Goal: Task Accomplishment & Management: Use online tool/utility

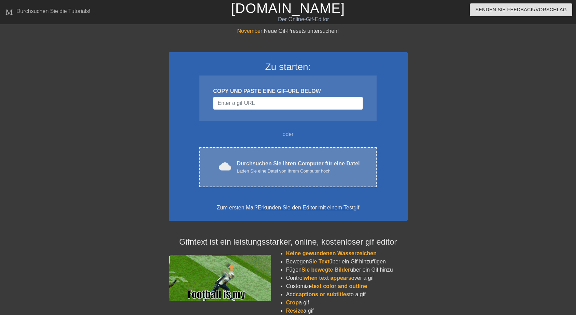
click at [277, 167] on div "Durchsuchen Sie Ihren Computer für eine Datei Laden Sie eine Datei von Ihrem Co…" at bounding box center [297, 166] width 123 height 15
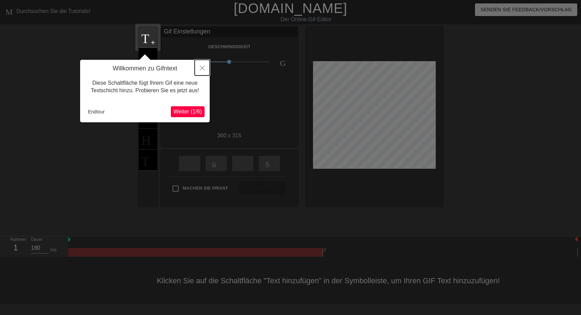
click at [200, 70] on icon "Schließen" at bounding box center [202, 68] width 5 height 5
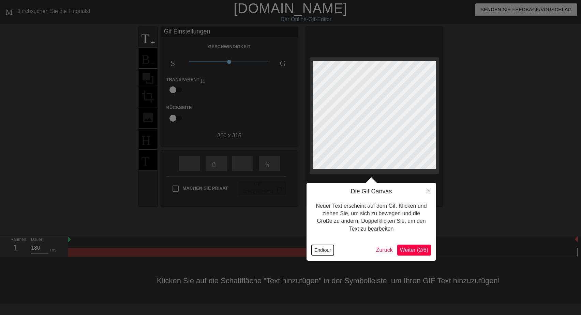
click at [322, 249] on button "Endtour" at bounding box center [323, 250] width 22 height 10
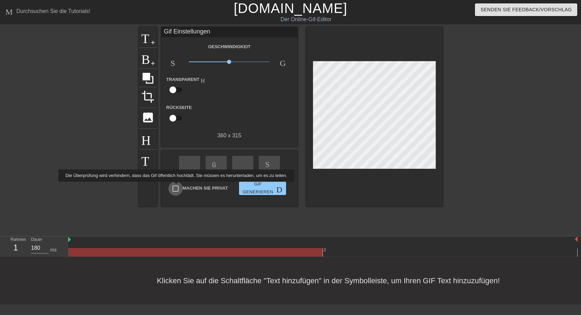
click at [175, 186] on input "Machen Sie privat" at bounding box center [176, 188] width 14 height 14
checkbox input "true"
click at [148, 41] on span "Titel" at bounding box center [148, 36] width 13 height 13
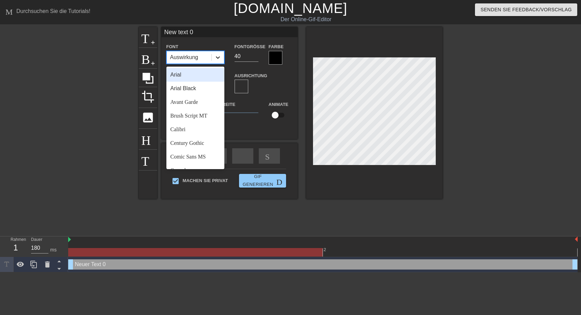
click at [217, 56] on icon at bounding box center [218, 57] width 7 height 7
click at [186, 116] on div "Brush Script MT" at bounding box center [196, 116] width 58 height 14
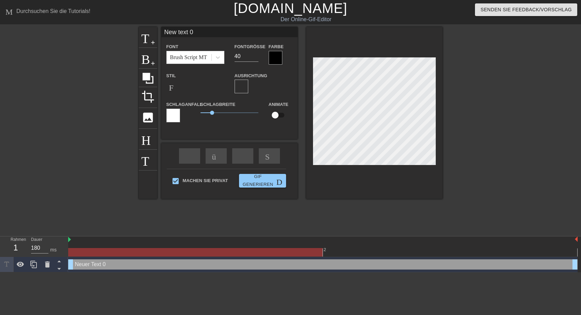
drag, startPoint x: 196, startPoint y: 31, endPoint x: 147, endPoint y: 32, distance: 48.1
click at [161, 32] on input "New text 0" at bounding box center [229, 32] width 136 height 10
type input "Grüße an alle von WuL"
click at [255, 57] on input "39" at bounding box center [247, 56] width 24 height 11
click at [255, 57] on input "38" at bounding box center [247, 56] width 24 height 11
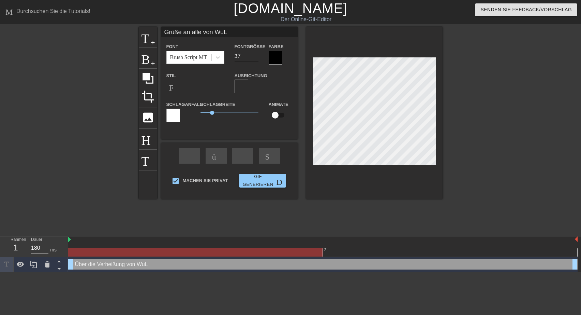
click at [254, 57] on input "37" at bounding box center [247, 56] width 24 height 11
click at [254, 57] on input "36" at bounding box center [247, 56] width 24 height 11
type input "35"
click at [254, 57] on input "35" at bounding box center [247, 56] width 24 height 11
click at [272, 59] on div at bounding box center [276, 58] width 14 height 14
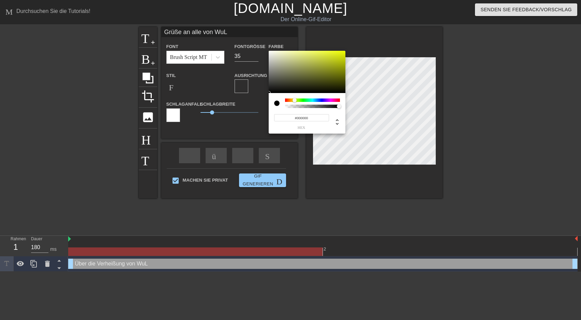
click at [295, 100] on div at bounding box center [312, 100] width 55 height 3
click at [342, 52] on div at bounding box center [307, 72] width 77 height 42
click at [293, 99] on div at bounding box center [293, 100] width 4 height 4
click at [278, 104] on div at bounding box center [276, 103] width 5 height 5
type input "246"
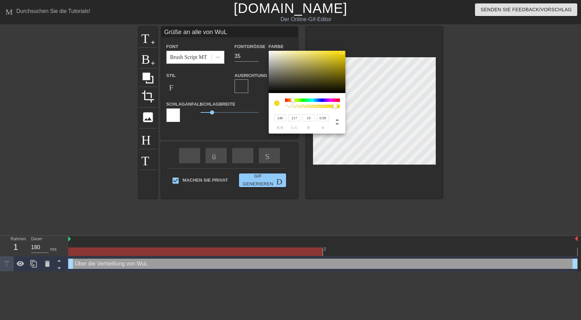
type input "1"
drag, startPoint x: 339, startPoint y: 105, endPoint x: 343, endPoint y: 108, distance: 4.7
click at [343, 108] on div "246 r r 217 g g 10 b 1 a" at bounding box center [307, 113] width 77 height 41
type input "243"
type input "240"
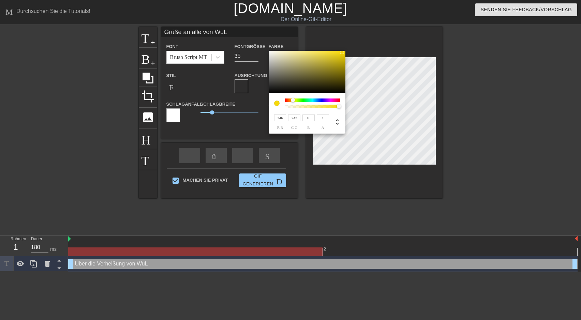
type input "246"
type input "243"
type input "240"
type input "246"
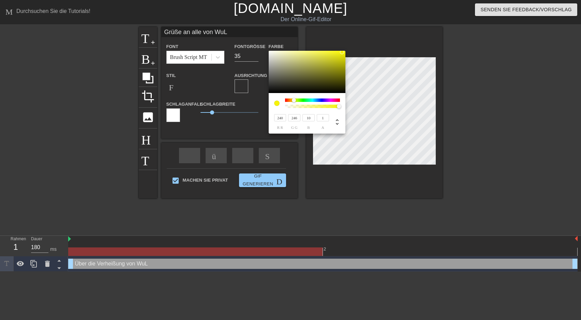
drag, startPoint x: 293, startPoint y: 101, endPoint x: 298, endPoint y: 97, distance: 5.8
click at [295, 100] on div at bounding box center [294, 100] width 4 height 4
type input "229"
type input "244"
type input "10"
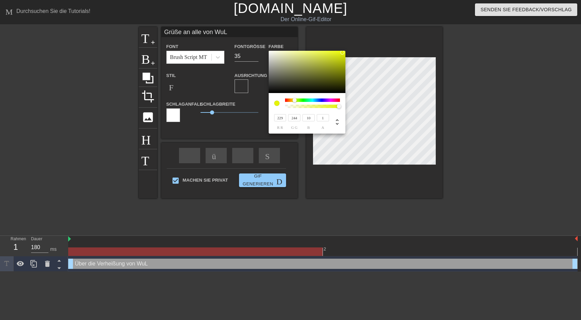
type input "228"
type input "242"
type input "22"
type input "227"
type input "240"
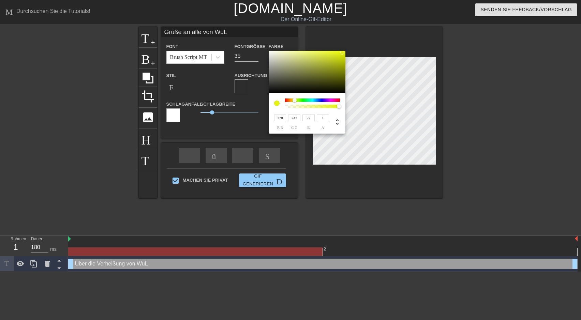
type input "41"
type input "228"
type input "56"
type input "226"
type input "238"
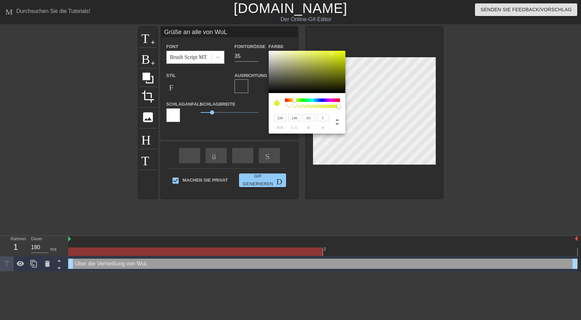
type input "67"
type input "222"
type input "234"
type input "80"
type input "223"
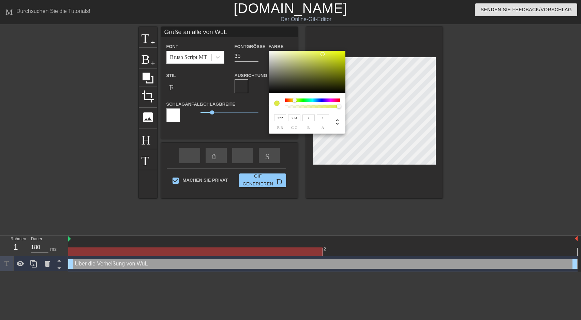
type input "96"
type input "225"
type input "236"
type input "103"
type input "221"
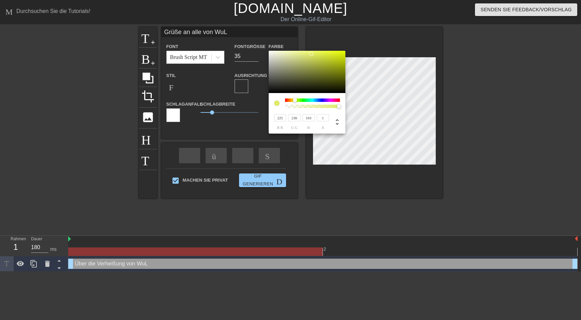
type input "234"
type input "77"
type input "220"
type input "62"
type input "219"
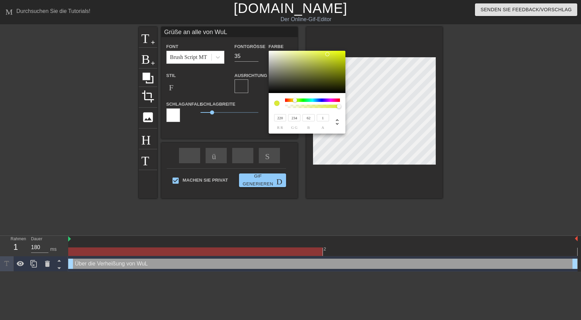
type input "55"
type input "218"
type input "32"
type input "217"
type input "18"
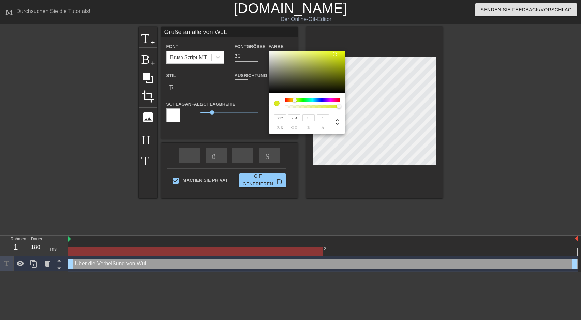
type input "222"
type input "240"
type input "3"
click at [345, 53] on div at bounding box center [345, 53] width 4 height 4
click at [295, 100] on div at bounding box center [295, 100] width 4 height 4
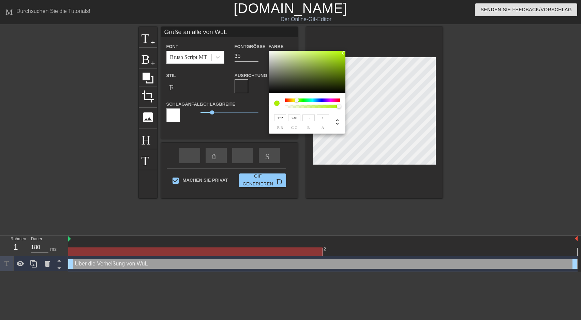
click at [297, 100] on div at bounding box center [299, 101] width 4 height 4
type input "240"
type input "211"
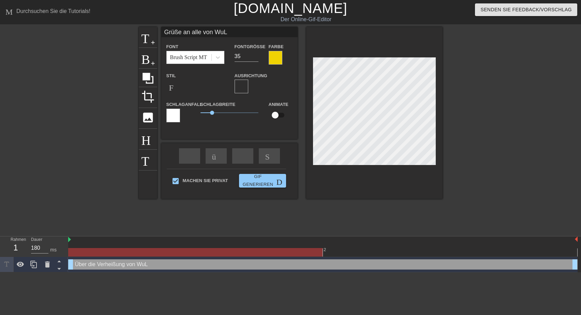
click at [273, 58] on div at bounding box center [276, 58] width 14 height 14
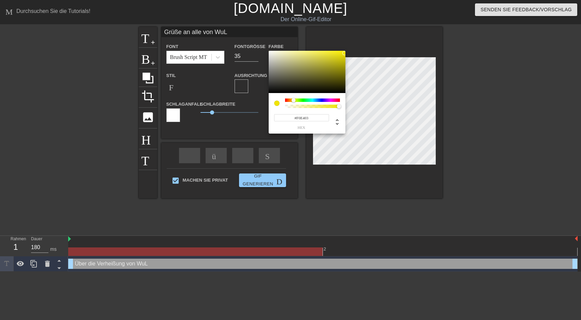
click at [294, 101] on div at bounding box center [294, 100] width 4 height 4
type input "240"
type input "1"
click at [344, 107] on div "240 r r 228 g g 3 b 1 a" at bounding box center [307, 113] width 77 height 41
type input "246"
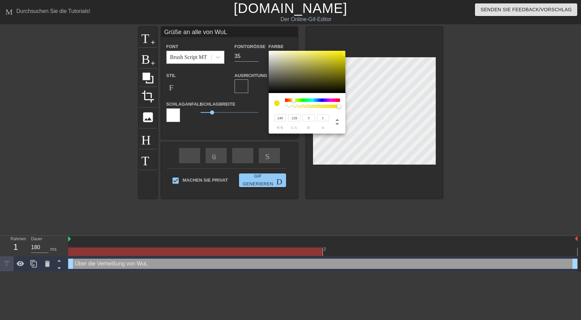
type input "234"
type input "8"
type input "248"
type input "236"
type input "250"
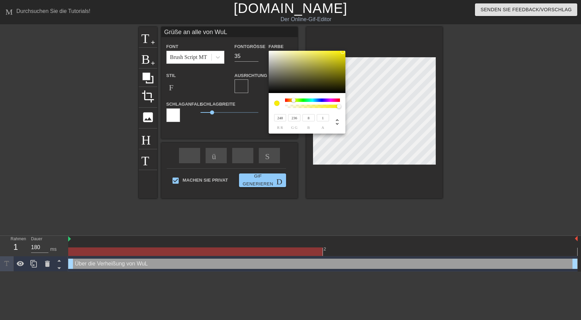
type input "238"
type input "252"
type input "240"
type input "5"
click at [344, 51] on div at bounding box center [344, 51] width 4 height 4
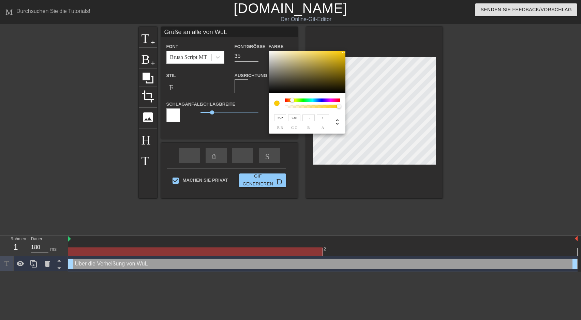
type input "249"
type input "237"
type input "252"
type input "231"
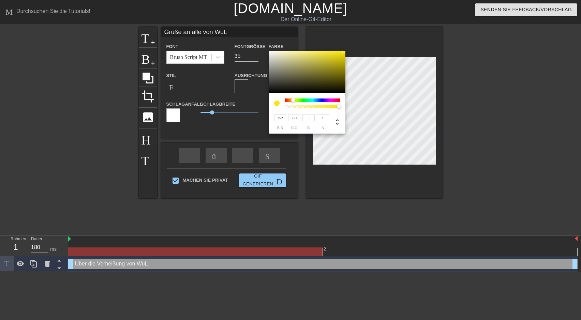
click at [293, 101] on div at bounding box center [293, 100] width 4 height 4
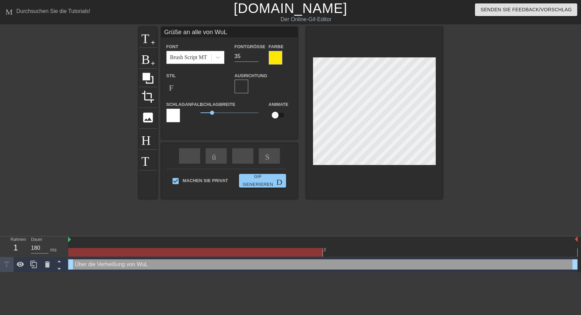
click at [172, 115] on div at bounding box center [174, 116] width 14 height 14
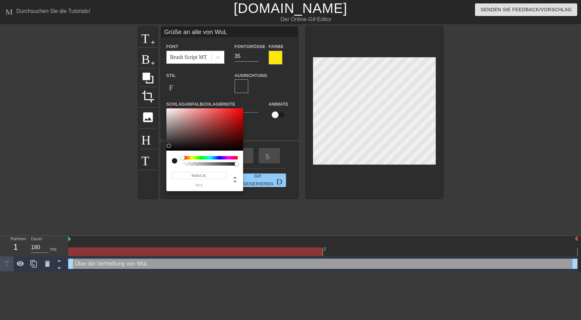
click at [168, 146] on div at bounding box center [205, 130] width 77 height 42
drag, startPoint x: 169, startPoint y: 145, endPoint x: 170, endPoint y: 133, distance: 12.0
click at [170, 133] on div at bounding box center [170, 133] width 4 height 4
type input "#3C3838"
drag, startPoint x: 170, startPoint y: 133, endPoint x: 171, endPoint y: 141, distance: 7.5
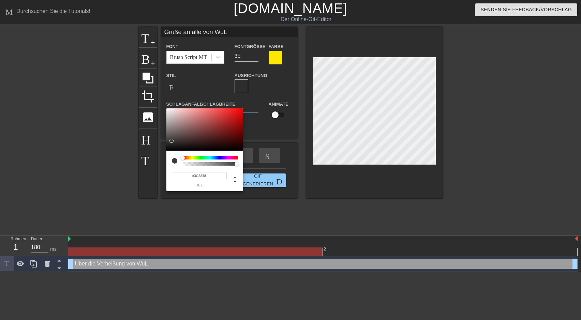
click at [171, 141] on div at bounding box center [172, 141] width 4 height 4
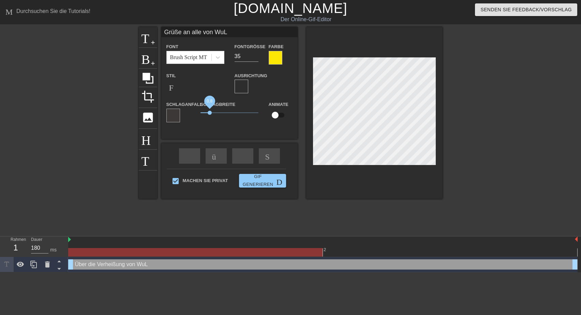
drag, startPoint x: 213, startPoint y: 113, endPoint x: 210, endPoint y: 113, distance: 3.4
click at [210, 113] on span "0,8" at bounding box center [210, 113] width 4 height 4
drag, startPoint x: 322, startPoint y: 252, endPoint x: 158, endPoint y: 253, distance: 164.1
click at [158, 253] on div at bounding box center [195, 252] width 255 height 9
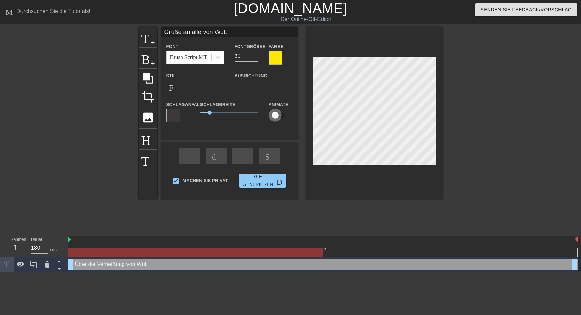
click at [280, 115] on input "checkbox" at bounding box center [275, 115] width 39 height 13
checkbox input "true"
click at [176, 116] on div at bounding box center [174, 116] width 14 height 14
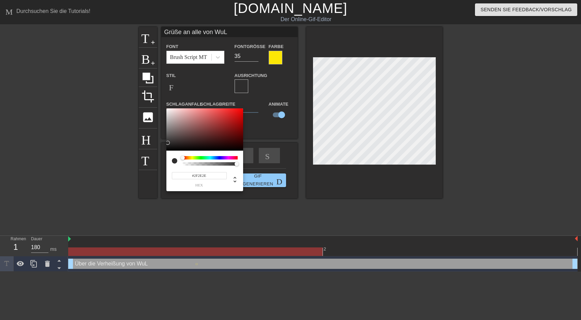
click at [169, 143] on div at bounding box center [205, 130] width 77 height 42
click at [175, 145] on div at bounding box center [205, 130] width 77 height 42
type input "#383030"
drag, startPoint x: 174, startPoint y: 145, endPoint x: 177, endPoint y: 142, distance: 4.3
click at [177, 142] on div at bounding box center [177, 142] width 4 height 4
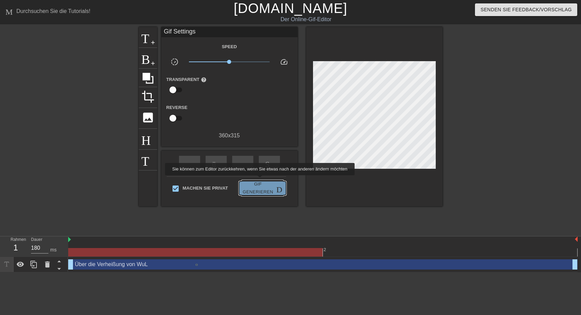
click at [259, 179] on div "Machen Sie privat Gif generieren Doppelpfeil" at bounding box center [226, 189] width 119 height 27
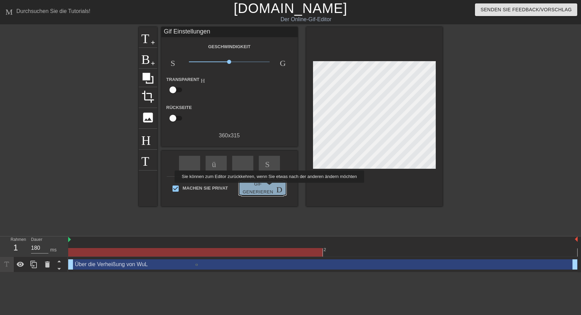
click at [268, 187] on span "Gif generieren Doppelpfeil" at bounding box center [263, 188] width 42 height 16
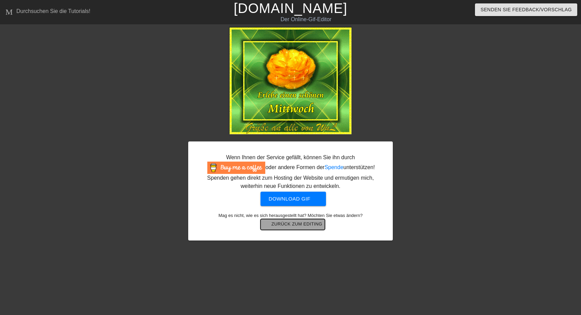
click at [296, 227] on span "arrow-back Zurück zum Editing" at bounding box center [292, 224] width 59 height 8
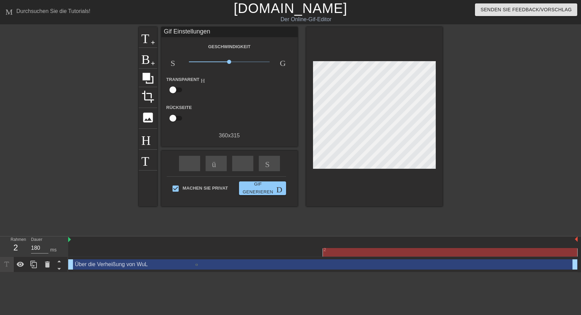
drag, startPoint x: 324, startPoint y: 251, endPoint x: 354, endPoint y: 250, distance: 29.7
click at [354, 250] on div at bounding box center [450, 252] width 255 height 9
drag, startPoint x: 574, startPoint y: 265, endPoint x: 556, endPoint y: 265, distance: 17.8
click at [556, 265] on div "Über die Verheißung von WuL drag-handle drag-handle" at bounding box center [323, 264] width 510 height 10
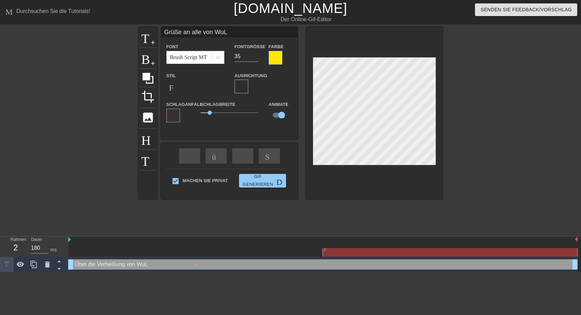
drag, startPoint x: 575, startPoint y: 265, endPoint x: 523, endPoint y: 266, distance: 51.9
click at [534, 267] on div "Über die Verheißung von WuL drag-handle drag-handle" at bounding box center [323, 264] width 510 height 10
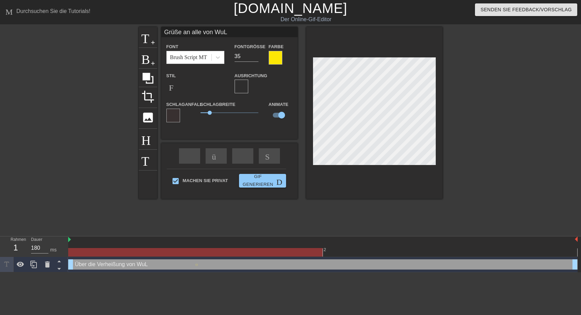
drag, startPoint x: 69, startPoint y: 263, endPoint x: 96, endPoint y: 264, distance: 26.3
click at [96, 264] on div "Über die Verheißung von WuL drag-handle drag-handle" at bounding box center [323, 264] width 510 height 10
drag, startPoint x: 69, startPoint y: 250, endPoint x: 107, endPoint y: 252, distance: 38.6
click at [107, 252] on div at bounding box center [195, 252] width 255 height 9
click at [71, 265] on div "Über die Verheißung von WuL drag-handle drag-handle" at bounding box center [323, 264] width 510 height 10
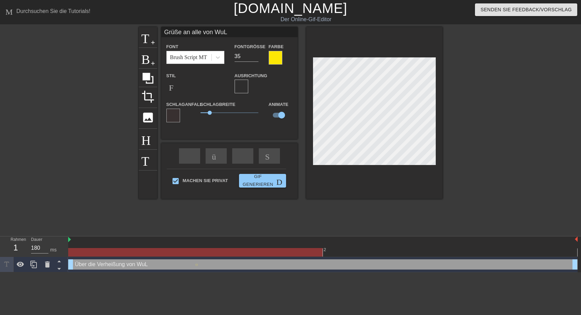
drag, startPoint x: 71, startPoint y: 265, endPoint x: 85, endPoint y: 264, distance: 14.7
click at [85, 264] on div "Über die Verheißung von WuL drag-handle drag-handle" at bounding box center [323, 264] width 510 height 10
drag, startPoint x: 132, startPoint y: 264, endPoint x: 92, endPoint y: 265, distance: 39.3
click at [92, 265] on div "Über die Verheißung von WuL drag-handle drag-handle" at bounding box center [323, 264] width 510 height 10
click at [58, 269] on icon at bounding box center [58, 269] width 3 height 2
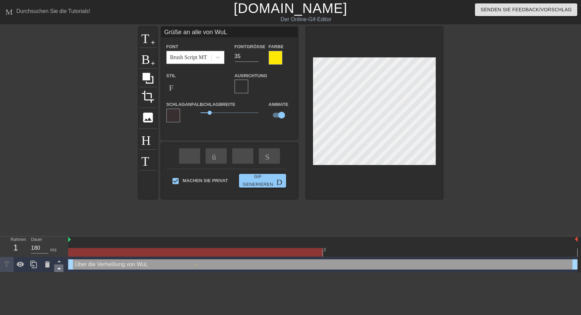
click at [58, 269] on icon at bounding box center [58, 269] width 3 height 2
click at [57, 261] on icon at bounding box center [59, 261] width 9 height 9
click at [33, 265] on icon at bounding box center [33, 264] width 6 height 8
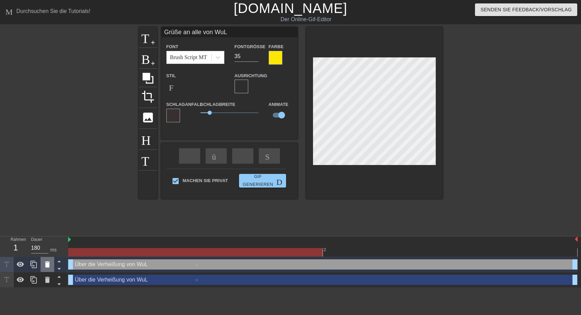
click at [47, 267] on icon at bounding box center [47, 264] width 5 height 6
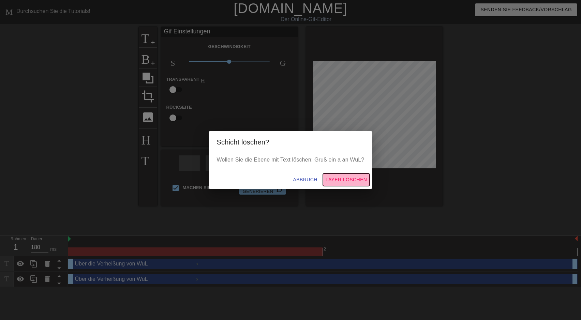
click at [348, 181] on span "Layer löschen" at bounding box center [347, 180] width 42 height 9
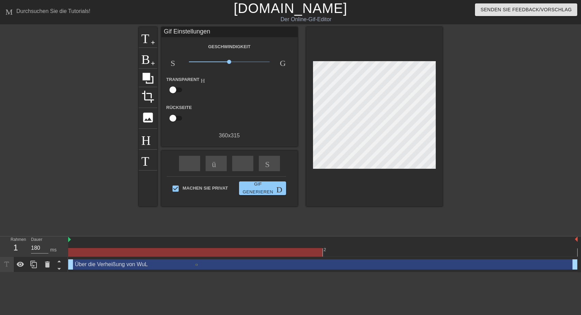
drag, startPoint x: 76, startPoint y: 263, endPoint x: 93, endPoint y: 264, distance: 16.7
click at [93, 264] on div "Über die Verheißung von WuL drag-handle drag-handle" at bounding box center [323, 264] width 510 height 10
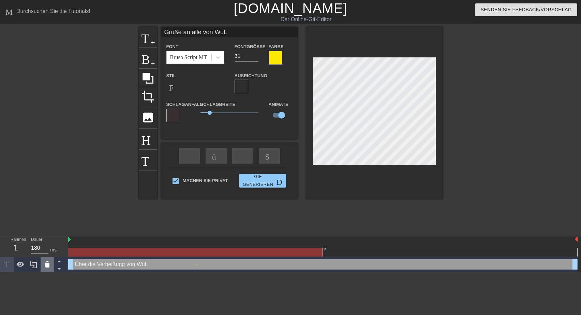
click at [49, 266] on icon at bounding box center [47, 264] width 5 height 6
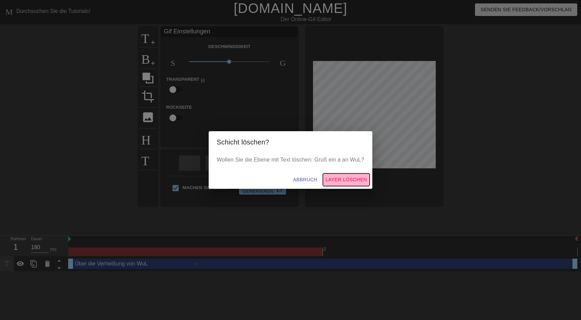
click at [336, 184] on button "Layer löschen" at bounding box center [346, 180] width 47 height 13
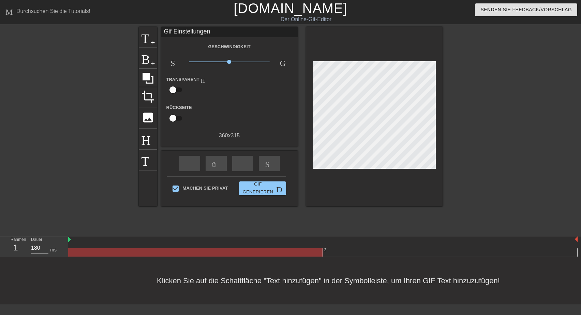
click at [219, 86] on div "Transparent Hilfe" at bounding box center [229, 85] width 136 height 21
click at [150, 43] on span "Titel" at bounding box center [148, 36] width 13 height 13
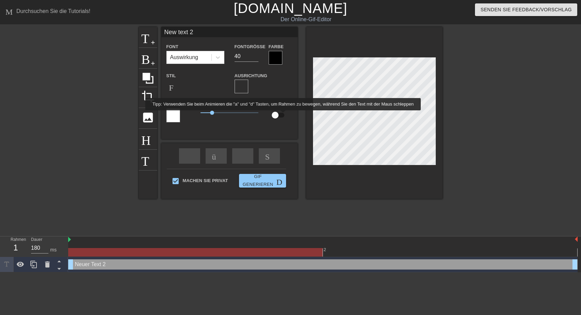
click at [282, 115] on input "checkbox" at bounding box center [275, 115] width 39 height 13
checkbox input "true"
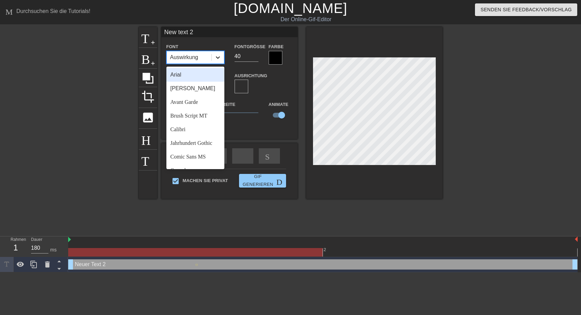
click at [217, 58] on icon at bounding box center [218, 57] width 4 height 2
drag, startPoint x: 217, startPoint y: 82, endPoint x: 218, endPoint y: 89, distance: 6.5
click at [218, 89] on div "[PERSON_NAME]" at bounding box center [196, 89] width 58 height 14
click at [218, 57] on icon at bounding box center [218, 57] width 7 height 7
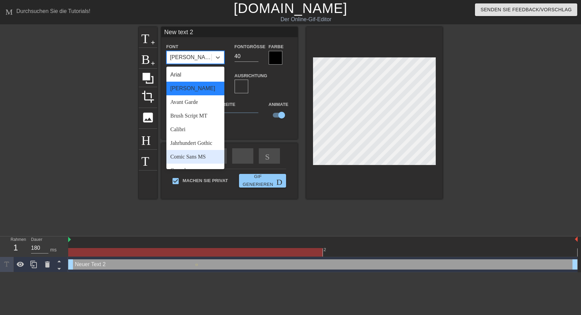
click at [191, 163] on div "Comic Sans MS" at bounding box center [196, 157] width 58 height 14
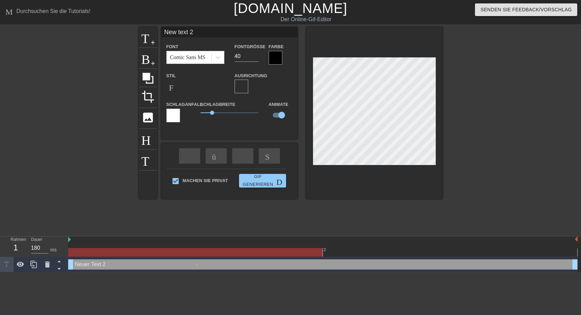
click at [273, 59] on div at bounding box center [276, 58] width 14 height 14
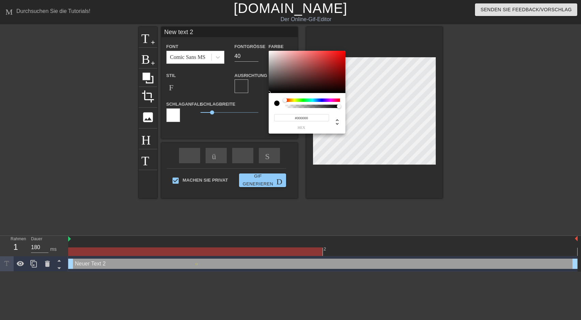
click at [294, 101] on div at bounding box center [312, 100] width 55 height 3
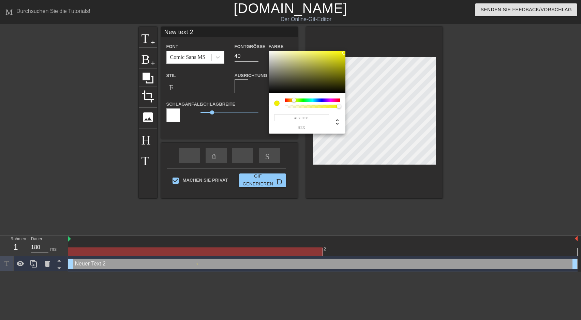
type input "#F2EF03"
click at [345, 53] on div at bounding box center [307, 72] width 77 height 42
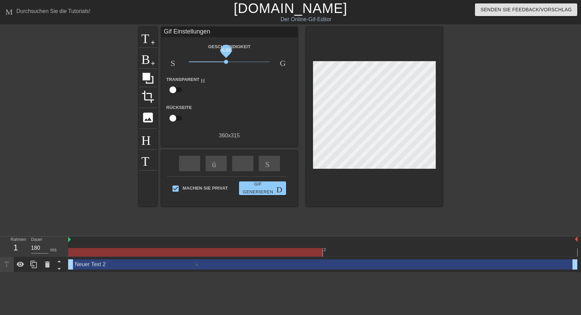
drag, startPoint x: 230, startPoint y: 63, endPoint x: 226, endPoint y: 63, distance: 3.8
click at [226, 63] on span "x0.832" at bounding box center [226, 62] width 4 height 4
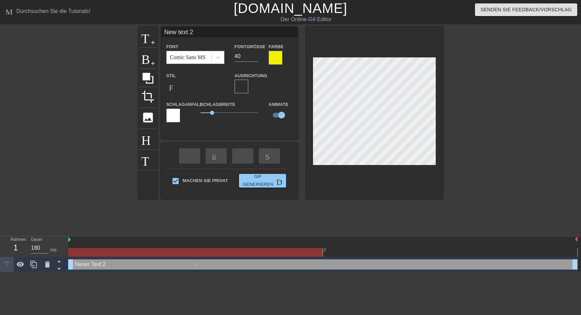
click at [177, 115] on div at bounding box center [174, 116] width 14 height 14
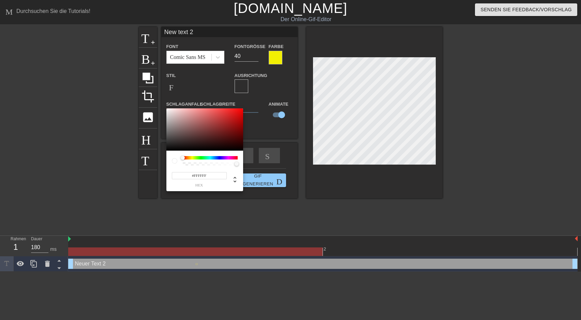
type input "#3E3A3A"
click at [171, 141] on div at bounding box center [205, 130] width 77 height 42
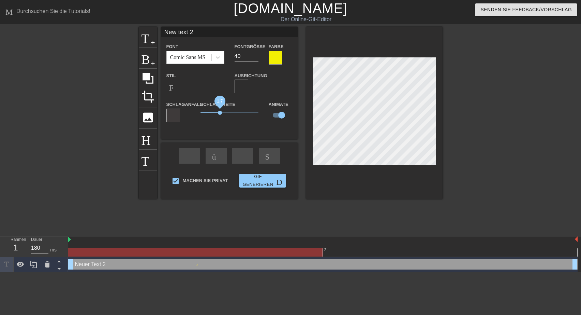
drag, startPoint x: 212, startPoint y: 112, endPoint x: 220, endPoint y: 112, distance: 8.5
click at [220, 112] on span "1.7" at bounding box center [220, 113] width 4 height 4
click at [254, 58] on input "37" at bounding box center [247, 56] width 24 height 11
click at [254, 58] on input "36" at bounding box center [247, 56] width 24 height 11
type input "35"
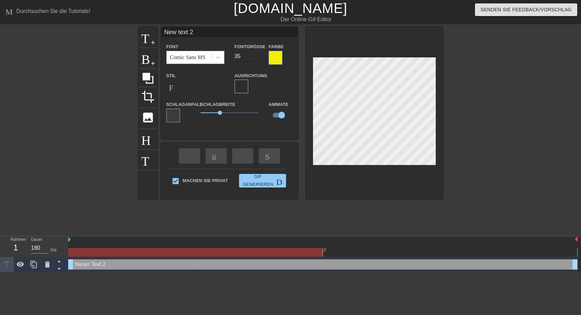
click at [254, 58] on input "35" at bounding box center [247, 56] width 24 height 11
drag, startPoint x: 194, startPoint y: 32, endPoint x: 157, endPoint y: 31, distance: 37.2
click at [161, 31] on input "New text 2" at bounding box center [229, 32] width 136 height 10
type input "Grüße an alle von WuL"
type input "27"
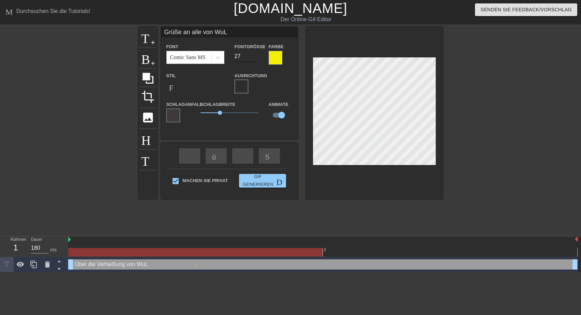
click at [255, 58] on input "27" at bounding box center [247, 56] width 24 height 11
type input "Grüße an alle von WuL"
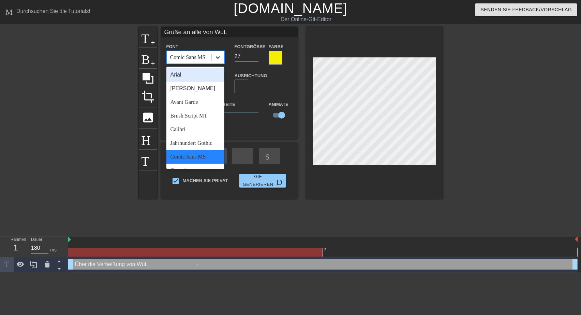
click at [219, 57] on icon at bounding box center [218, 57] width 7 height 7
click at [190, 115] on div "Brush Script MT" at bounding box center [196, 116] width 58 height 14
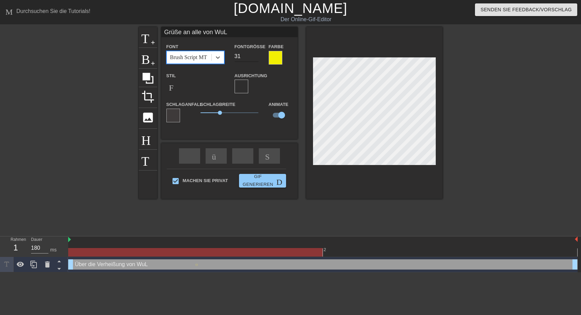
click at [255, 54] on input "31" at bounding box center [247, 56] width 24 height 11
click at [255, 54] on input "33" at bounding box center [247, 56] width 24 height 11
click at [255, 54] on input "34" at bounding box center [247, 56] width 24 height 11
type input "35"
click at [255, 54] on input "35" at bounding box center [247, 56] width 24 height 11
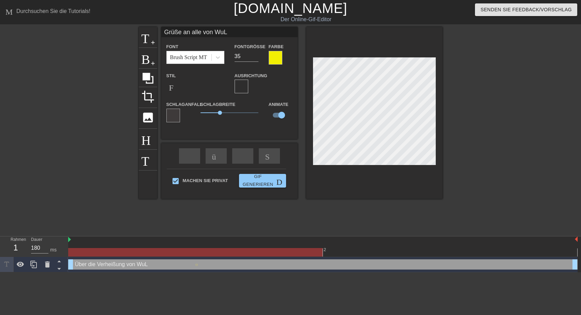
click at [275, 59] on div at bounding box center [276, 58] width 14 height 14
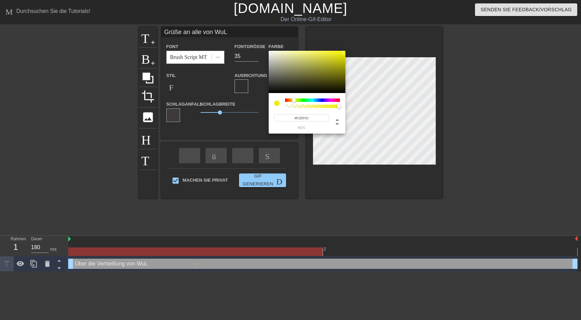
type input "#E3F203"
click at [295, 100] on div at bounding box center [295, 100] width 4 height 4
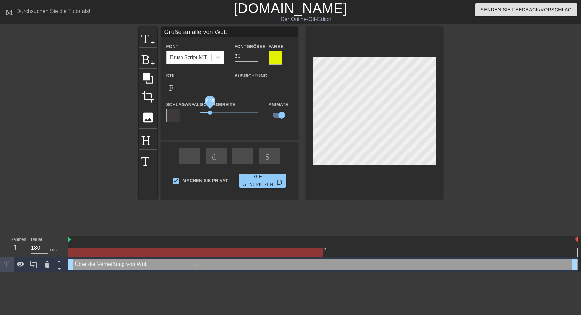
drag, startPoint x: 220, startPoint y: 114, endPoint x: 211, endPoint y: 113, distance: 9.2
click at [211, 113] on span "0.85" at bounding box center [210, 113] width 4 height 4
click at [178, 118] on div at bounding box center [174, 116] width 14 height 14
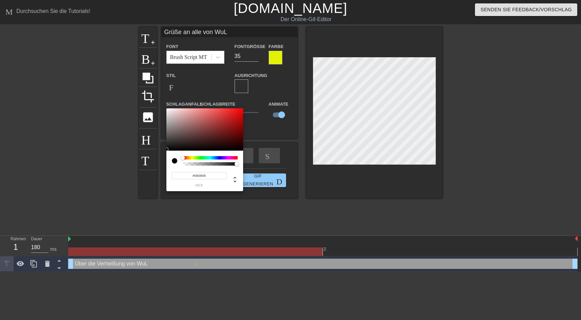
type input "#0A0A0A"
drag, startPoint x: 172, startPoint y: 140, endPoint x: 167, endPoint y: 149, distance: 10.4
click at [167, 149] on div at bounding box center [166, 149] width 4 height 4
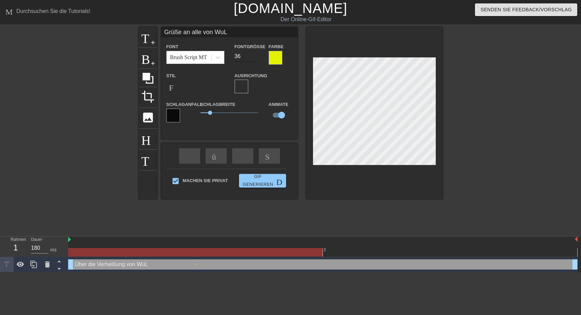
type input "36"
click at [255, 54] on input "36" at bounding box center [247, 56] width 24 height 11
click at [209, 113] on span "0,7" at bounding box center [208, 113] width 4 height 4
drag, startPoint x: 69, startPoint y: 264, endPoint x: 89, endPoint y: 264, distance: 19.8
click at [89, 264] on div "Über die Verheißung von WuL drag-handle drag-handle" at bounding box center [323, 264] width 510 height 10
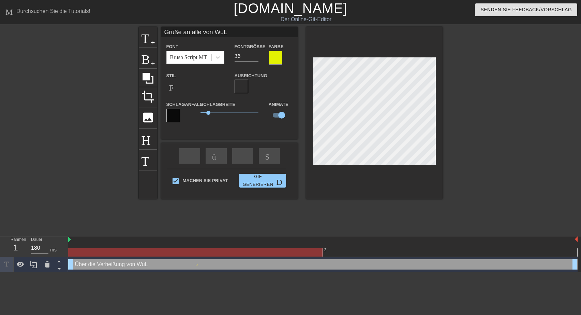
drag, startPoint x: 68, startPoint y: 264, endPoint x: 98, endPoint y: 265, distance: 29.7
click at [98, 265] on div "Über die Verheißung von WuL drag-handle drag-handle" at bounding box center [323, 264] width 510 height 10
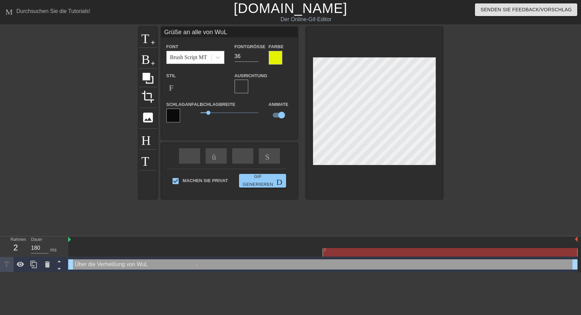
drag, startPoint x: 575, startPoint y: 265, endPoint x: 563, endPoint y: 265, distance: 11.9
click at [561, 265] on div "Über die Verheißung von WuL drag-handle drag-handle" at bounding box center [323, 264] width 510 height 10
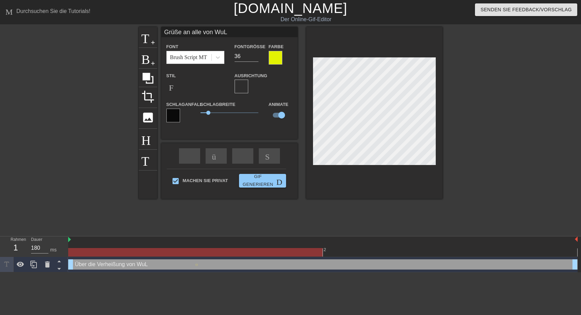
drag, startPoint x: 70, startPoint y: 264, endPoint x: 98, endPoint y: 264, distance: 28.3
click at [98, 264] on div "Über die Verheißung von WuL drag-handle drag-handle" at bounding box center [323, 264] width 510 height 10
click at [575, 263] on div "Über die Verheißung von WuL drag-handle drag-handle" at bounding box center [323, 264] width 510 height 10
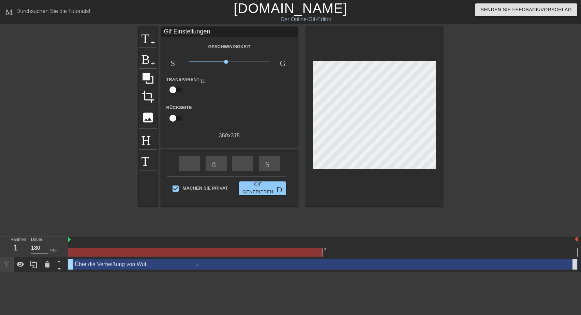
click at [575, 263] on div "Über die Verheißung von WuL drag-handle drag-handle Objektiv" at bounding box center [324, 264] width 513 height 15
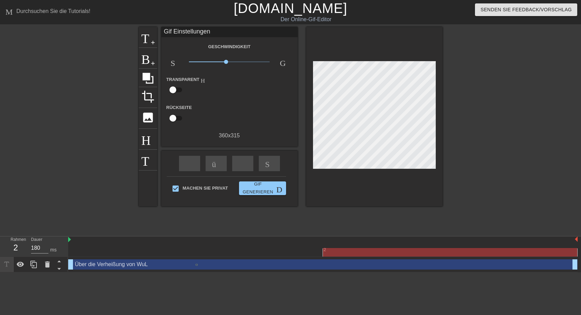
drag, startPoint x: 577, startPoint y: 263, endPoint x: 552, endPoint y: 266, distance: 24.7
click at [550, 267] on div "Über die Verheißung von WuL drag-handle drag-handle" at bounding box center [323, 264] width 510 height 10
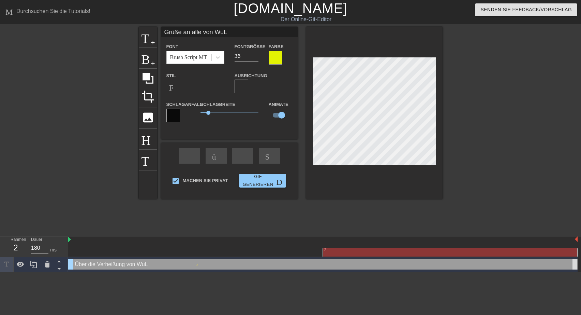
click at [575, 264] on div "Über die Verheißung von WuL drag-handle drag-handle" at bounding box center [323, 264] width 510 height 10
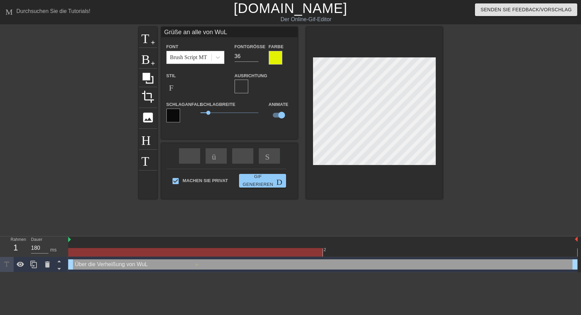
drag, startPoint x: 563, startPoint y: 264, endPoint x: 568, endPoint y: 266, distance: 4.8
click at [562, 267] on div "Über die Verheißung von WuL drag-handle drag-handle" at bounding box center [323, 264] width 510 height 10
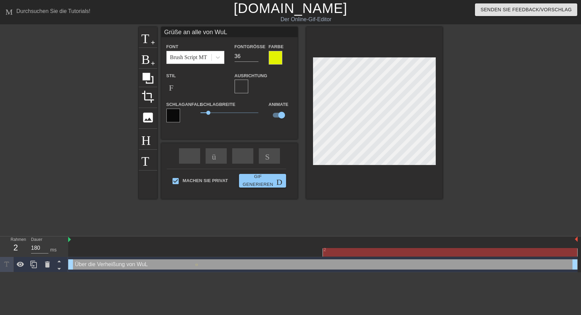
drag, startPoint x: 575, startPoint y: 265, endPoint x: 351, endPoint y: 262, distance: 224.2
click at [547, 265] on div "Über die Verheißung von WuL drag-handle drag-handle" at bounding box center [323, 264] width 510 height 10
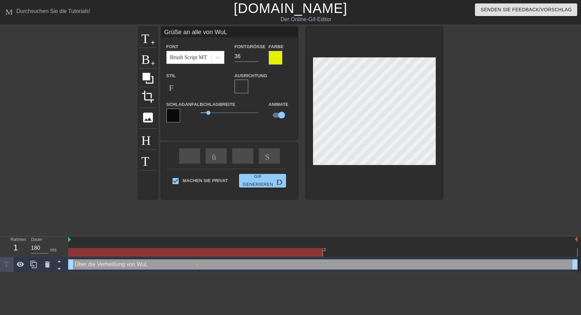
drag, startPoint x: 71, startPoint y: 265, endPoint x: 118, endPoint y: 265, distance: 46.7
click at [118, 265] on div "Über die Verheißung von WuL drag-handle drag-handle" at bounding box center [323, 264] width 510 height 10
drag, startPoint x: 69, startPoint y: 253, endPoint x: 347, endPoint y: 247, distance: 278.1
click at [323, 248] on div at bounding box center [195, 252] width 255 height 9
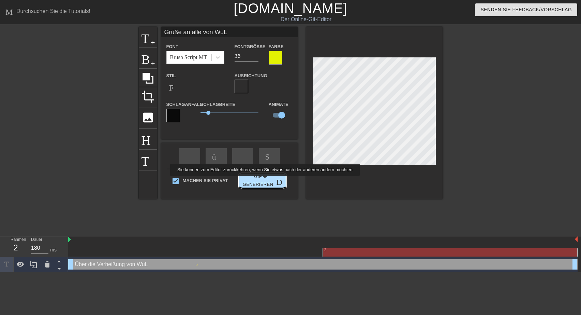
click at [264, 180] on span "Gif generieren Doppelpfeil" at bounding box center [263, 181] width 42 height 16
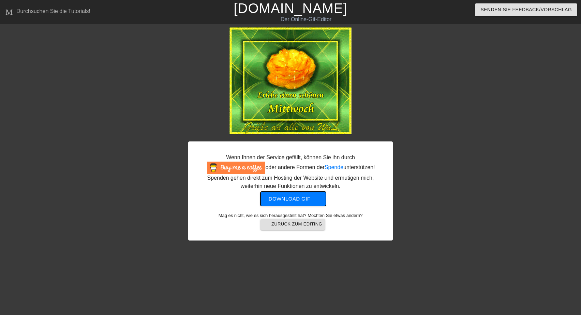
click at [308, 199] on span "Download gif get-app" at bounding box center [293, 198] width 49 height 9
